Goal: Transaction & Acquisition: Purchase product/service

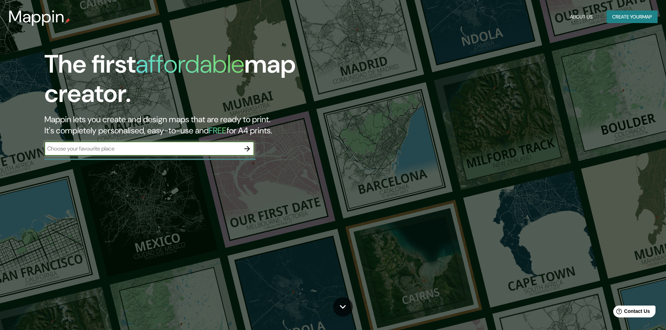
click at [108, 147] on input "text" at bounding box center [142, 149] width 196 height 8
paste input "[GEOGRAPHIC_DATA], [GEOGRAPHIC_DATA], [GEOGRAPHIC_DATA]"
type input "[GEOGRAPHIC_DATA], [GEOGRAPHIC_DATA], [GEOGRAPHIC_DATA]"
click at [247, 149] on icon "button" at bounding box center [247, 149] width 6 height 6
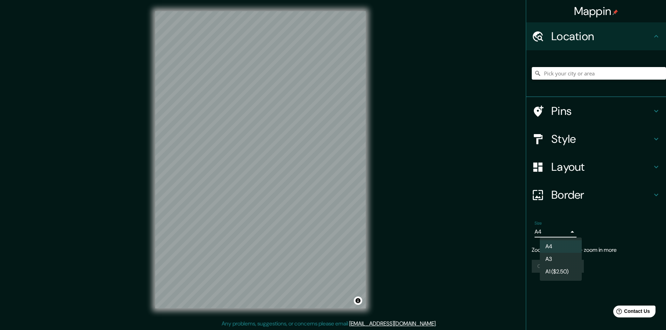
click at [570, 234] on body "Mappin Location Pins Style Layout Border Choose a border. Hint : you can make l…" at bounding box center [333, 165] width 666 height 330
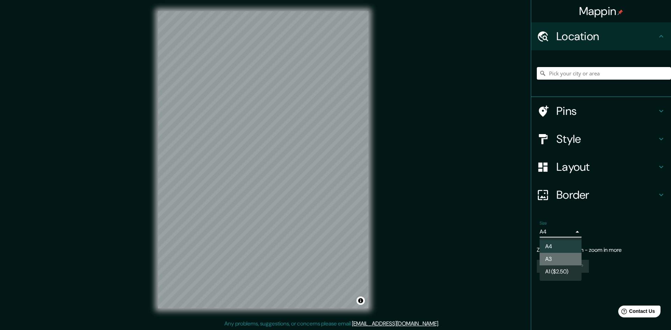
click at [561, 261] on li "A3" at bounding box center [561, 259] width 42 height 13
type input "a4"
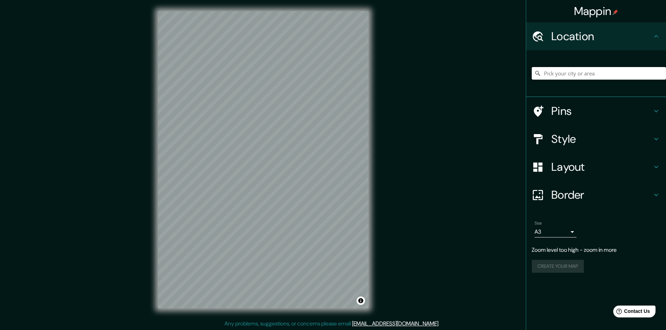
click at [574, 107] on h4 "Pins" at bounding box center [601, 111] width 101 height 14
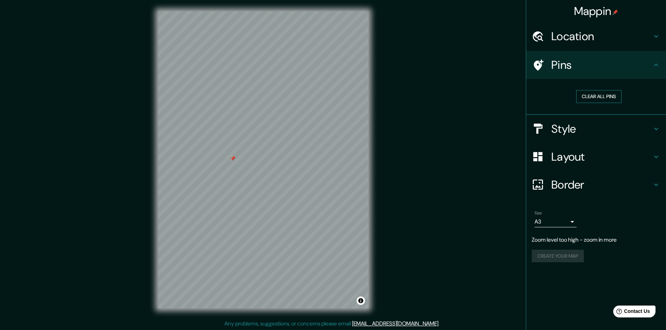
click at [606, 97] on button "Clear all pins" at bounding box center [598, 96] width 45 height 13
click at [584, 129] on h4 "Style" at bounding box center [601, 129] width 101 height 14
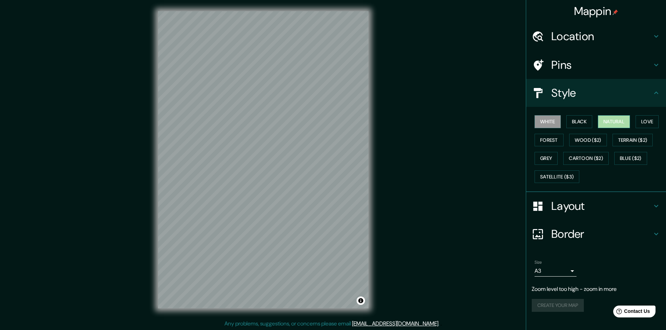
click at [613, 123] on button "Natural" at bounding box center [614, 121] width 32 height 13
click at [549, 140] on button "Forest" at bounding box center [549, 140] width 29 height 13
click at [550, 160] on button "Grey" at bounding box center [546, 158] width 23 height 13
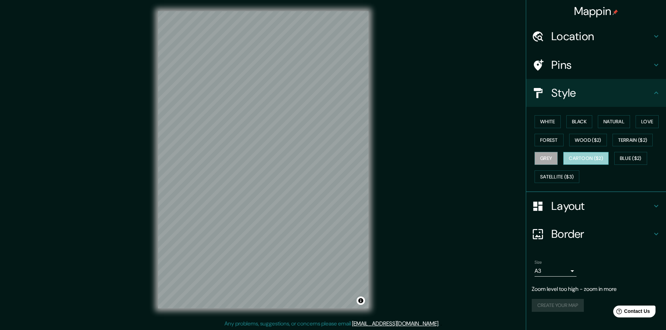
click at [582, 161] on button "Cartoon ($2)" at bounding box center [585, 158] width 45 height 13
click at [635, 157] on button "Blue ($2)" at bounding box center [630, 158] width 33 height 13
click at [546, 120] on button "White" at bounding box center [548, 121] width 26 height 13
click at [546, 137] on button "Forest" at bounding box center [549, 140] width 29 height 13
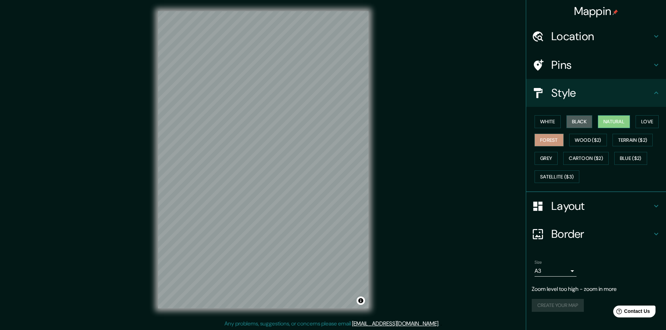
drag, startPoint x: 579, startPoint y: 121, endPoint x: 609, endPoint y: 121, distance: 29.7
click at [580, 121] on button "Black" at bounding box center [579, 121] width 26 height 13
click at [612, 117] on button "Natural" at bounding box center [614, 121] width 32 height 13
click at [652, 120] on button "Love" at bounding box center [647, 121] width 23 height 13
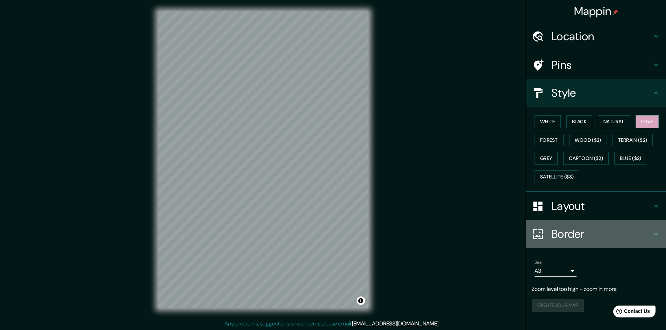
click at [576, 236] on h4 "Border" at bounding box center [601, 234] width 101 height 14
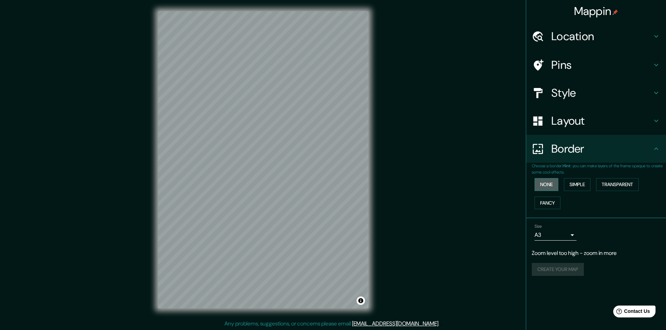
click at [543, 181] on button "None" at bounding box center [547, 184] width 24 height 13
click at [580, 186] on button "Simple" at bounding box center [577, 184] width 27 height 13
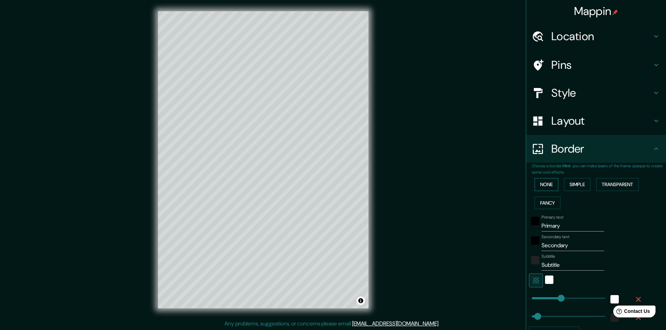
click at [541, 183] on button "None" at bounding box center [547, 184] width 24 height 13
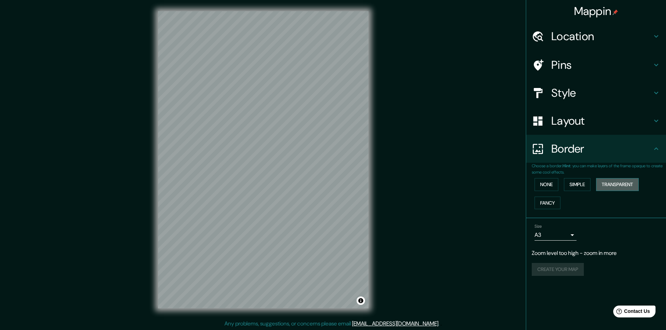
click at [621, 183] on button "Transparent" at bounding box center [617, 184] width 43 height 13
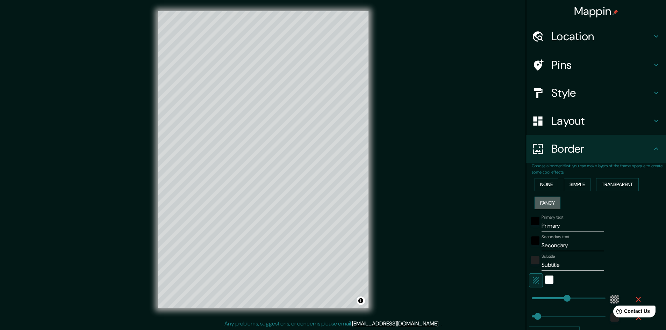
click at [544, 204] on button "Fancy" at bounding box center [548, 203] width 26 height 13
click at [538, 180] on button "None" at bounding box center [547, 184] width 24 height 13
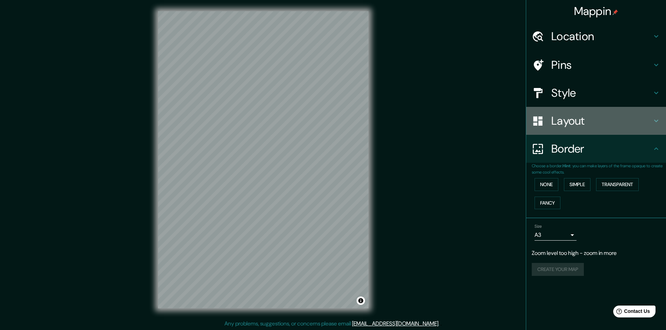
drag, startPoint x: 565, startPoint y: 120, endPoint x: 561, endPoint y: 121, distance: 4.4
click at [565, 120] on h4 "Layout" at bounding box center [601, 121] width 101 height 14
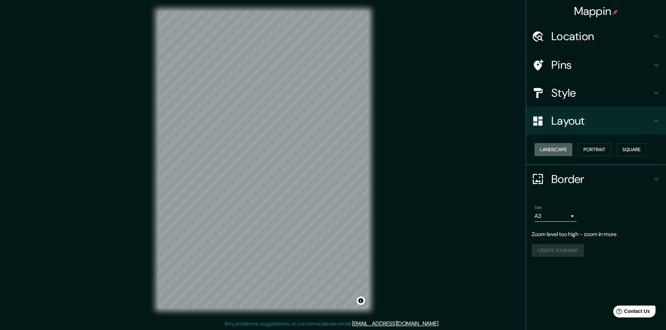
click at [552, 148] on button "Landscape" at bounding box center [554, 149] width 38 height 13
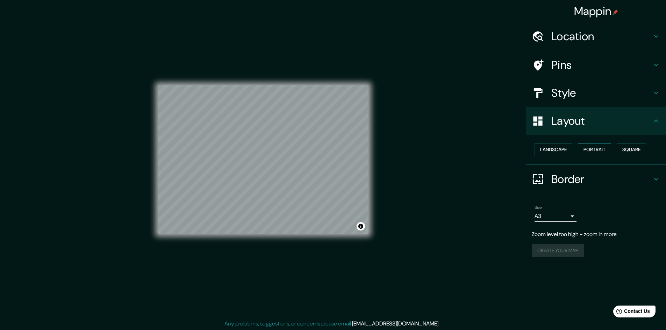
click at [600, 150] on button "Portrait" at bounding box center [594, 149] width 33 height 13
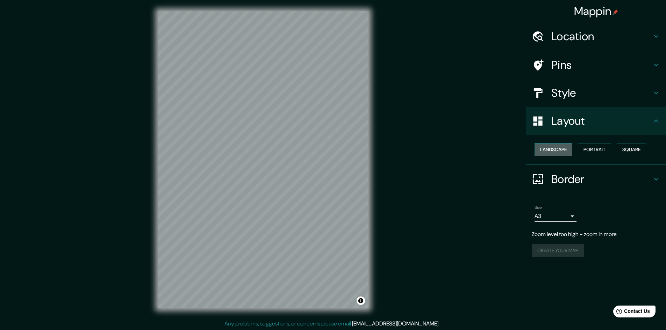
click at [559, 149] on button "Landscape" at bounding box center [554, 149] width 38 height 13
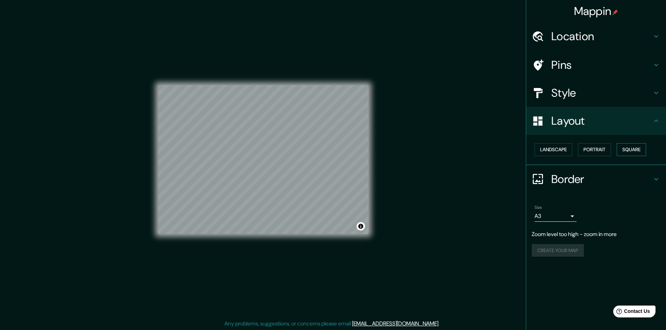
click at [632, 149] on button "Square" at bounding box center [631, 149] width 29 height 13
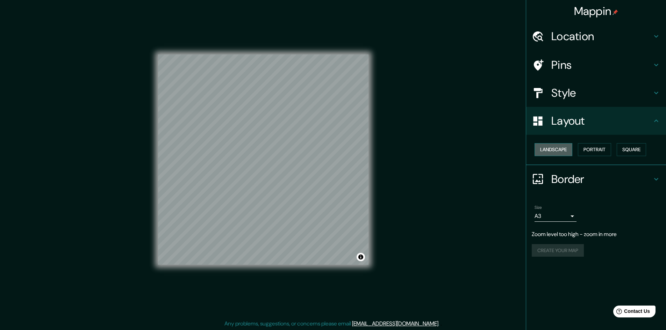
click at [554, 149] on button "Landscape" at bounding box center [554, 149] width 38 height 13
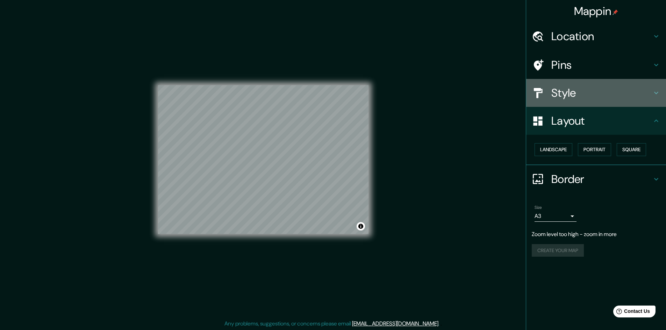
click at [608, 93] on h4 "Style" at bounding box center [601, 93] width 101 height 14
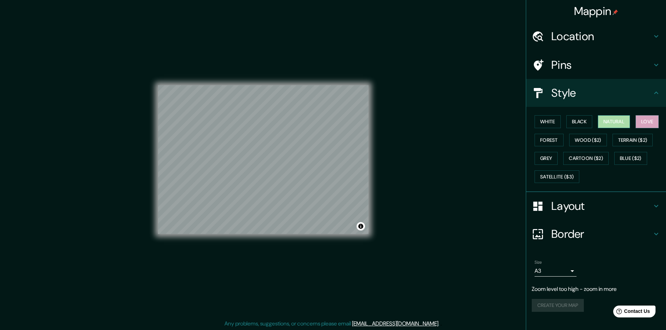
click at [621, 122] on button "Natural" at bounding box center [614, 121] width 32 height 13
click at [578, 121] on button "Black" at bounding box center [579, 121] width 26 height 13
click at [616, 119] on button "Natural" at bounding box center [614, 121] width 32 height 13
click at [549, 119] on button "White" at bounding box center [548, 121] width 26 height 13
click at [550, 141] on button "Forest" at bounding box center [549, 140] width 29 height 13
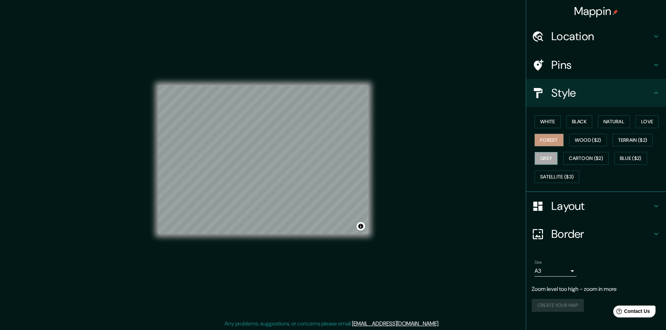
click at [552, 156] on button "Grey" at bounding box center [546, 158] width 23 height 13
click at [547, 121] on button "White" at bounding box center [548, 121] width 26 height 13
click at [579, 118] on button "Black" at bounding box center [579, 121] width 26 height 13
click at [618, 119] on button "Natural" at bounding box center [614, 121] width 32 height 13
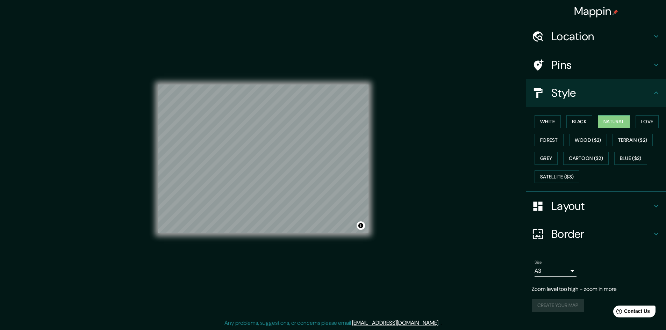
click at [549, 307] on div "Create your map" at bounding box center [596, 305] width 129 height 13
click at [619, 38] on h4 "Location" at bounding box center [601, 36] width 101 height 14
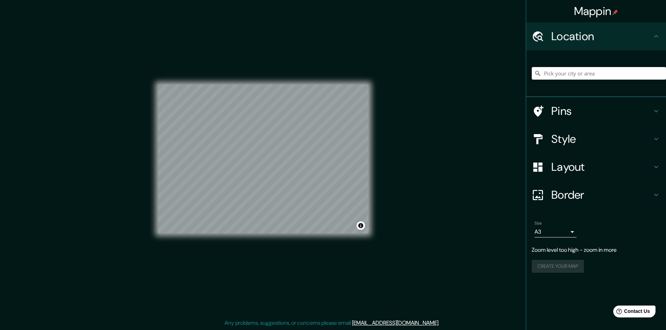
click at [585, 72] on input "Pick your city or area" at bounding box center [599, 73] width 134 height 13
paste input "[GEOGRAPHIC_DATA], [GEOGRAPHIC_DATA], [GEOGRAPHIC_DATA]"
drag, startPoint x: 596, startPoint y: 73, endPoint x: 587, endPoint y: 73, distance: 9.1
click at [587, 73] on input "[GEOGRAPHIC_DATA], 03540 [GEOGRAPHIC_DATA], [GEOGRAPHIC_DATA], [GEOGRAPHIC_DATA]" at bounding box center [599, 73] width 134 height 13
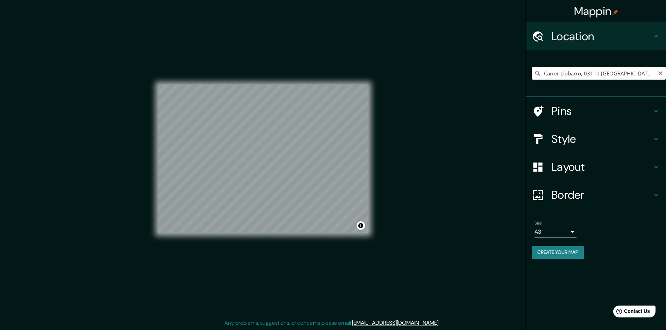
click at [647, 72] on input "Carrer Llobarro, 03110 [GEOGRAPHIC_DATA], [GEOGRAPHIC_DATA], [GEOGRAPHIC_DATA]" at bounding box center [599, 73] width 134 height 13
drag, startPoint x: 582, startPoint y: 73, endPoint x: 592, endPoint y: 74, distance: 9.9
click at [583, 73] on input "Carrer Llobarro, 03110 [GEOGRAPHIC_DATA], [GEOGRAPHIC_DATA], [GEOGRAPHIC_DATA]" at bounding box center [599, 73] width 134 height 13
click at [584, 72] on input "Carrer Llobarro, 03110 [GEOGRAPHIC_DATA], [GEOGRAPHIC_DATA], [GEOGRAPHIC_DATA]" at bounding box center [599, 73] width 134 height 13
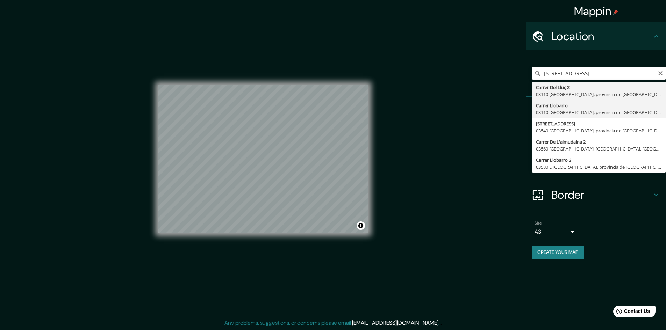
type input "Carrer Llobarro, 03110 [GEOGRAPHIC_DATA], [GEOGRAPHIC_DATA], [GEOGRAPHIC_DATA]"
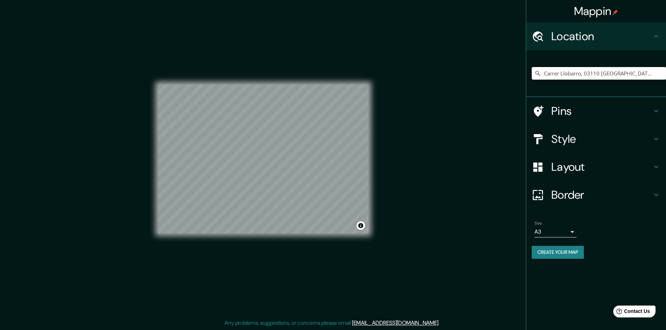
click at [574, 107] on h4 "Pins" at bounding box center [601, 111] width 101 height 14
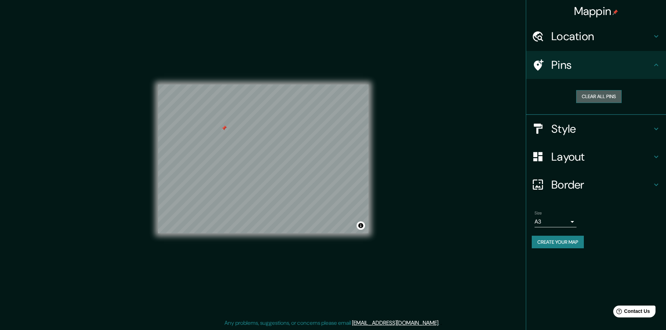
click at [593, 94] on button "Clear all pins" at bounding box center [598, 96] width 45 height 13
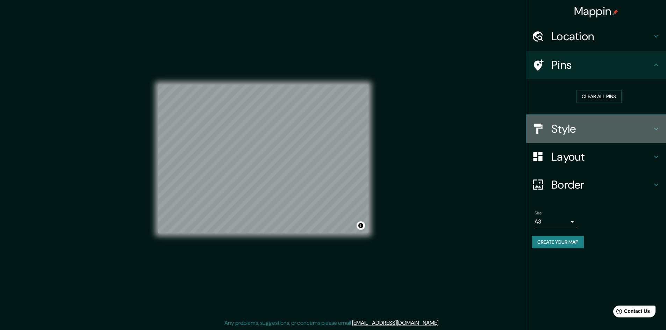
click at [583, 131] on h4 "Style" at bounding box center [601, 129] width 101 height 14
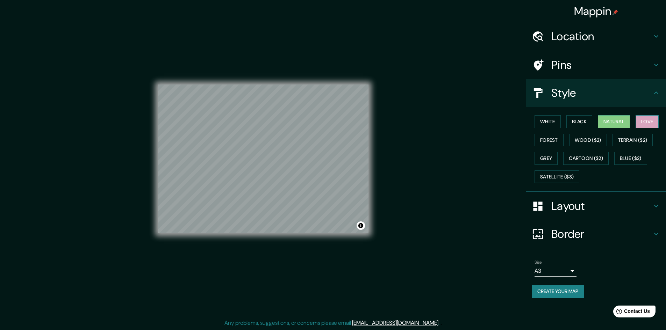
click at [646, 124] on button "Love" at bounding box center [647, 121] width 23 height 13
click at [621, 123] on button "Natural" at bounding box center [614, 121] width 32 height 13
click at [578, 122] on button "Black" at bounding box center [579, 121] width 26 height 13
click at [544, 118] on button "White" at bounding box center [548, 121] width 26 height 13
click at [546, 138] on button "Forest" at bounding box center [549, 140] width 29 height 13
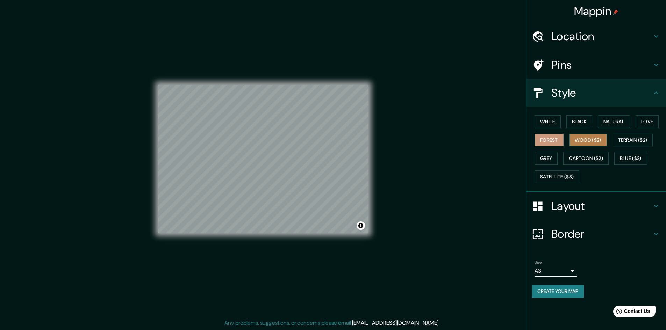
click at [578, 140] on button "Wood ($2)" at bounding box center [588, 140] width 38 height 13
click at [628, 139] on button "Terrain ($2)" at bounding box center [633, 140] width 41 height 13
click at [550, 156] on button "Grey" at bounding box center [546, 158] width 23 height 13
click at [594, 157] on button "Cartoon ($2)" at bounding box center [585, 158] width 45 height 13
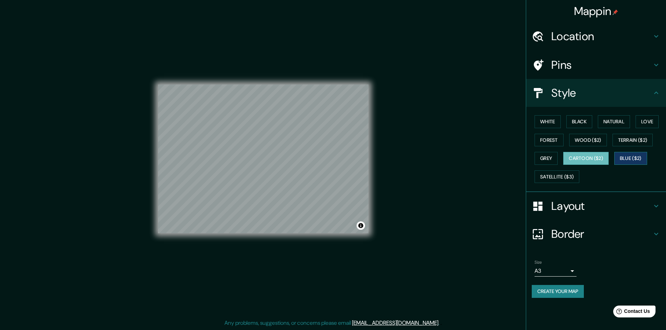
click at [625, 155] on button "Blue ($2)" at bounding box center [630, 158] width 33 height 13
click at [554, 178] on button "Satellite ($3)" at bounding box center [557, 177] width 45 height 13
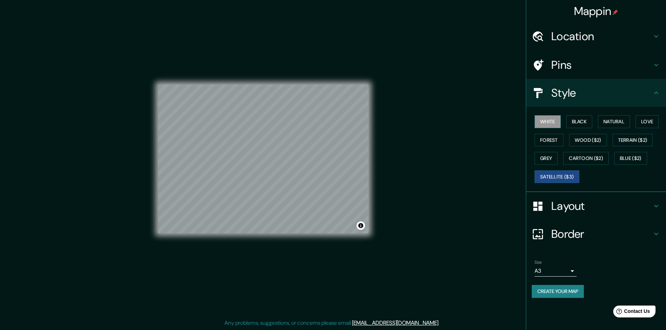
click at [554, 121] on button "White" at bounding box center [548, 121] width 26 height 13
drag, startPoint x: 570, startPoint y: 119, endPoint x: 611, endPoint y: 122, distance: 41.0
click at [570, 119] on button "Black" at bounding box center [579, 121] width 26 height 13
click at [617, 122] on button "Natural" at bounding box center [614, 121] width 32 height 13
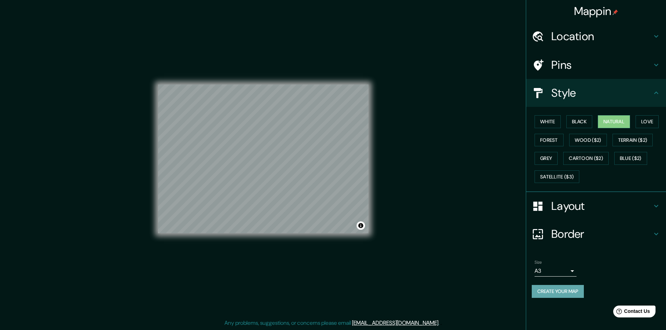
click at [562, 290] on button "Create your map" at bounding box center [558, 291] width 52 height 13
click at [556, 293] on button "Create your map" at bounding box center [558, 291] width 52 height 13
